Goal: Information Seeking & Learning: Learn about a topic

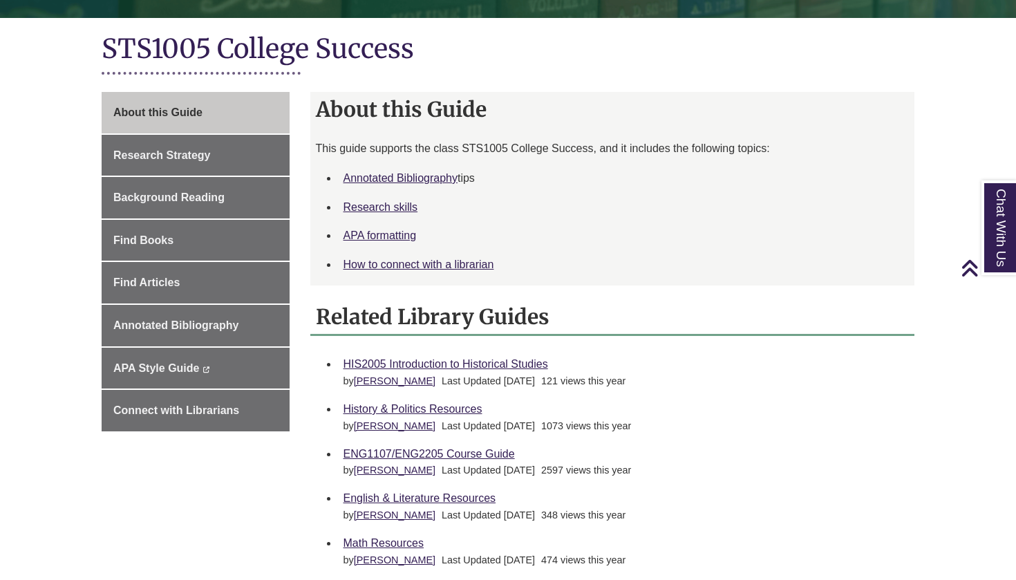
scroll to position [297, 0]
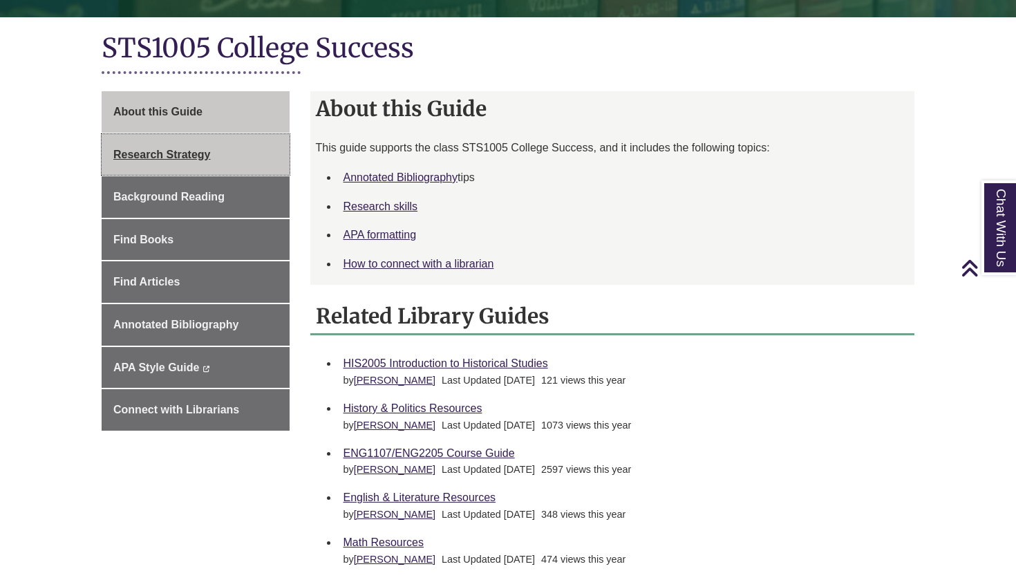
click at [182, 151] on span "Research Strategy" at bounding box center [161, 155] width 97 height 12
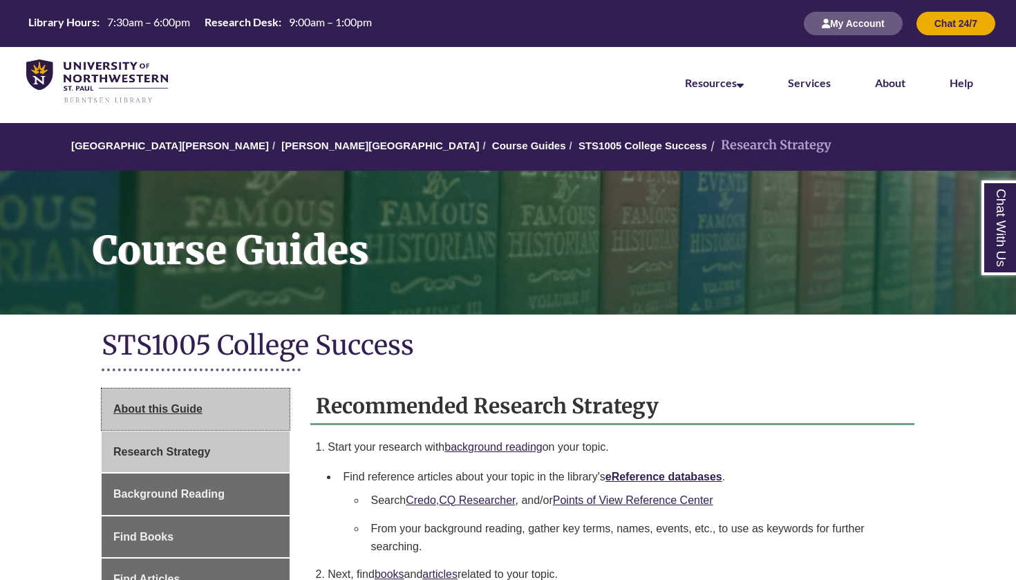
click at [218, 409] on link "About this Guide" at bounding box center [196, 408] width 188 height 41
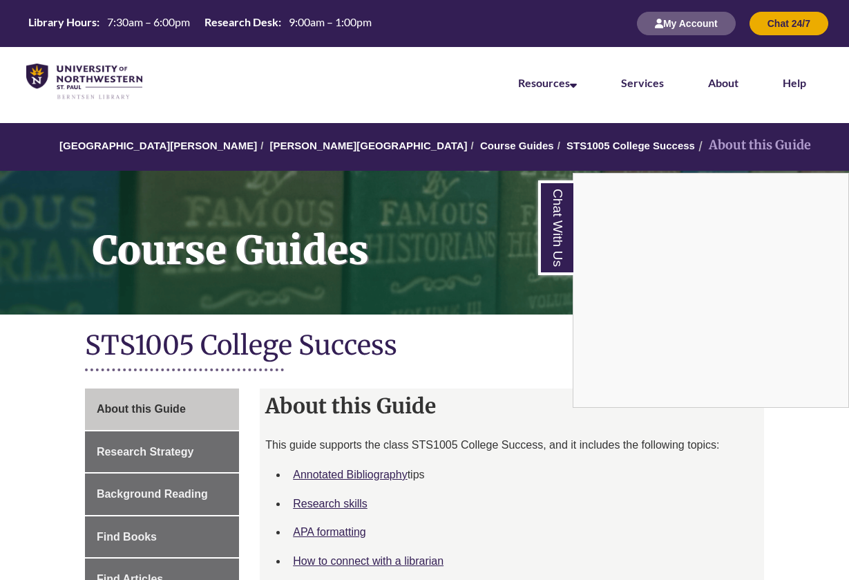
click at [361, 102] on nav "Resources Find Resources Library Search Databases & Articles Interlibrary Loan …" at bounding box center [424, 81] width 849 height 69
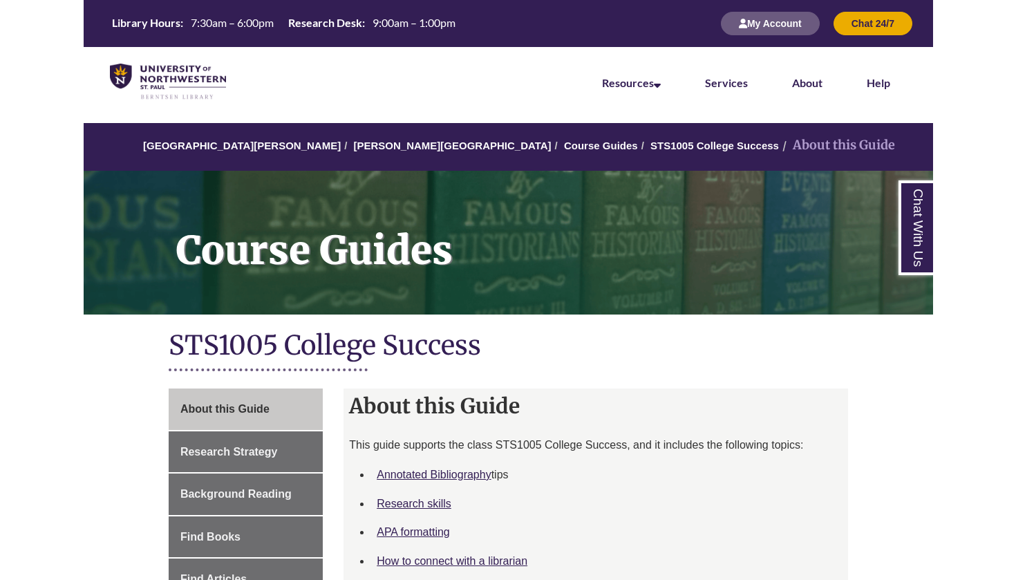
scroll to position [297, 0]
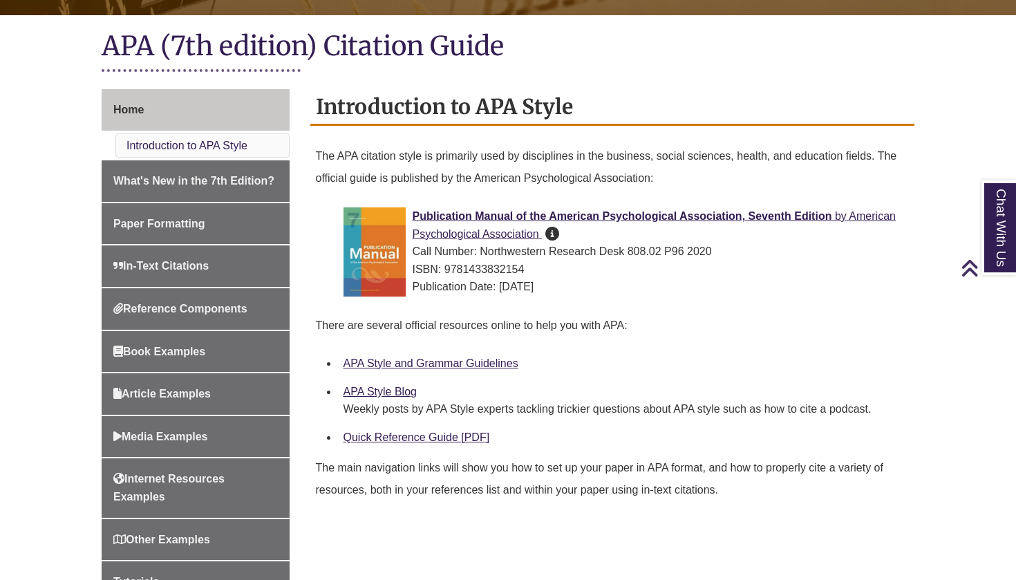
scroll to position [316, 0]
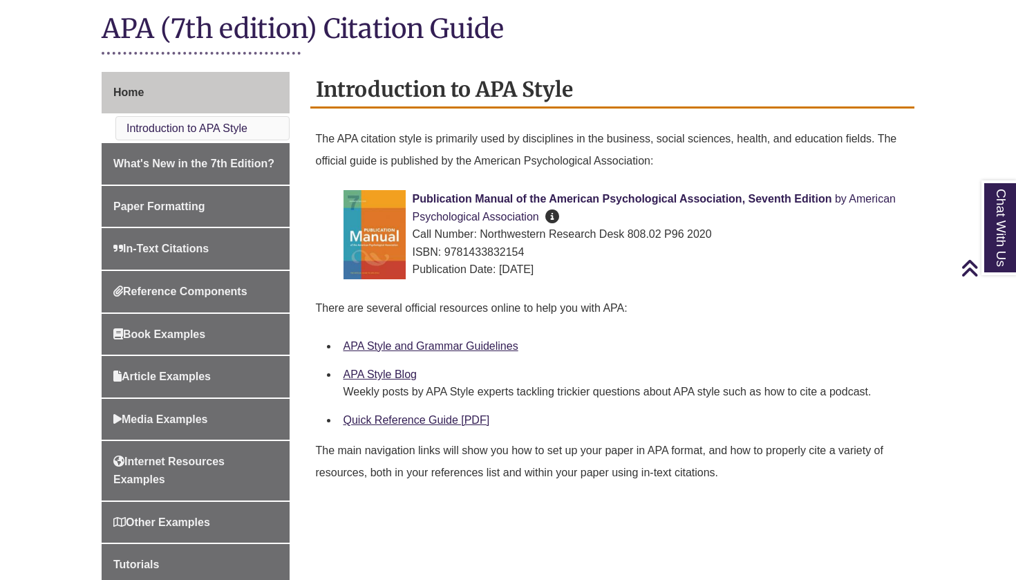
click at [457, 193] on span "Publication Manual of the American Psychological Association, Seventh Edition" at bounding box center [621, 199] width 419 height 12
